Goal: Book appointment/travel/reservation

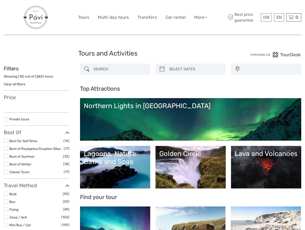
select select
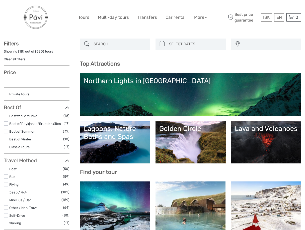
select select
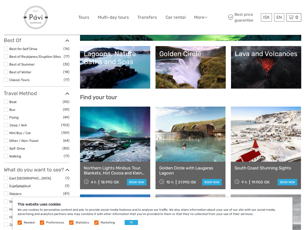
scroll to position [100, 0]
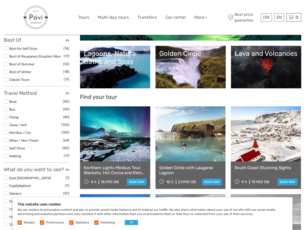
click at [215, 57] on div "Golden Circle" at bounding box center [190, 54] width 63 height 8
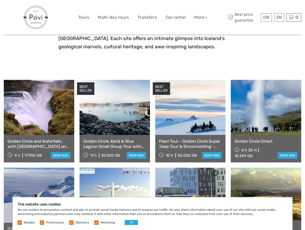
scroll to position [225, 0]
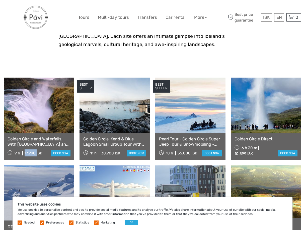
drag, startPoint x: 24, startPoint y: 146, endPoint x: 36, endPoint y: 144, distance: 11.9
click at [36, 150] on div "9 h 17.990 ISK" at bounding box center [25, 153] width 35 height 7
copy div "17.990"
